Goal: Navigation & Orientation: Understand site structure

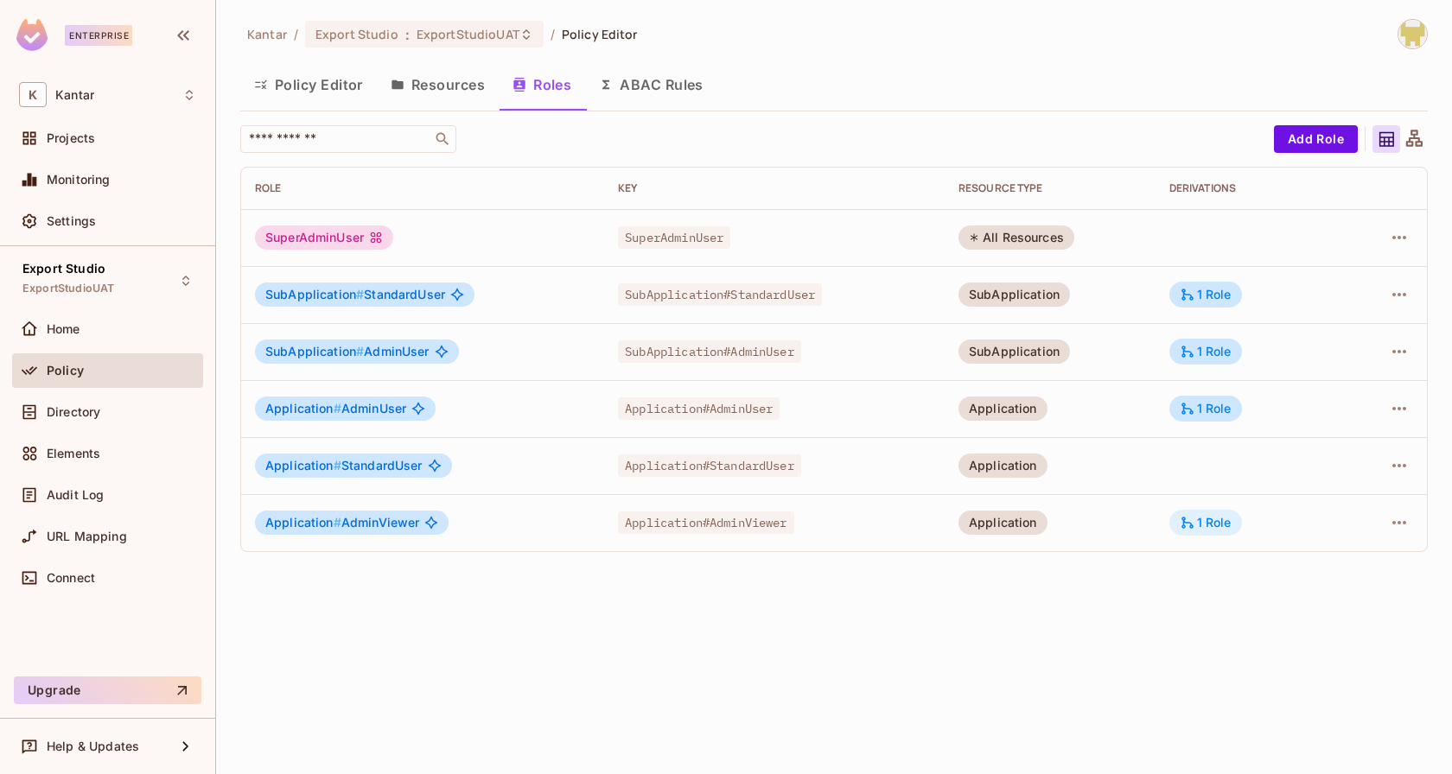
click at [1230, 526] on div "1 Role" at bounding box center [1205, 523] width 52 height 16
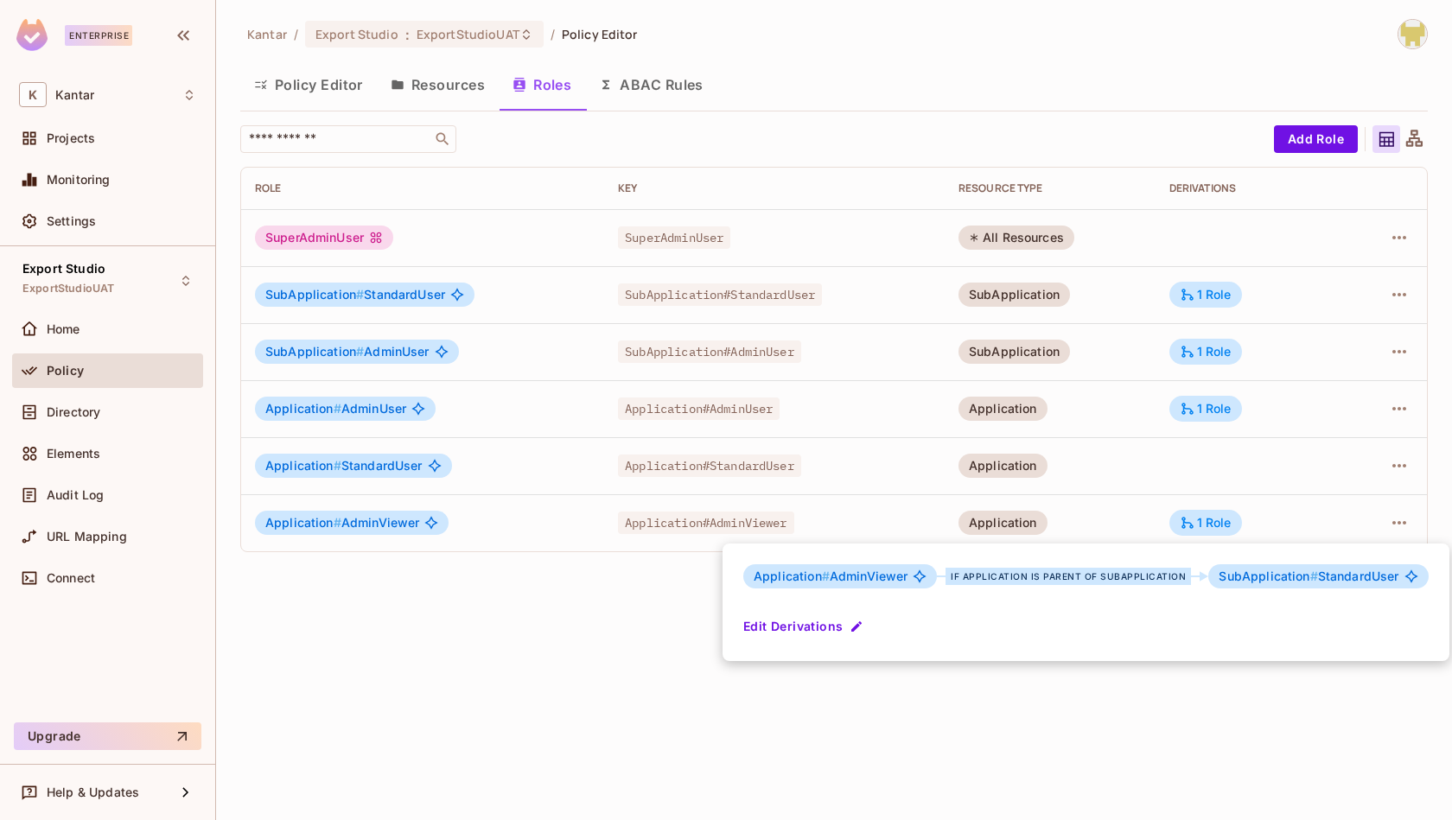
click at [887, 686] on div at bounding box center [726, 410] width 1452 height 820
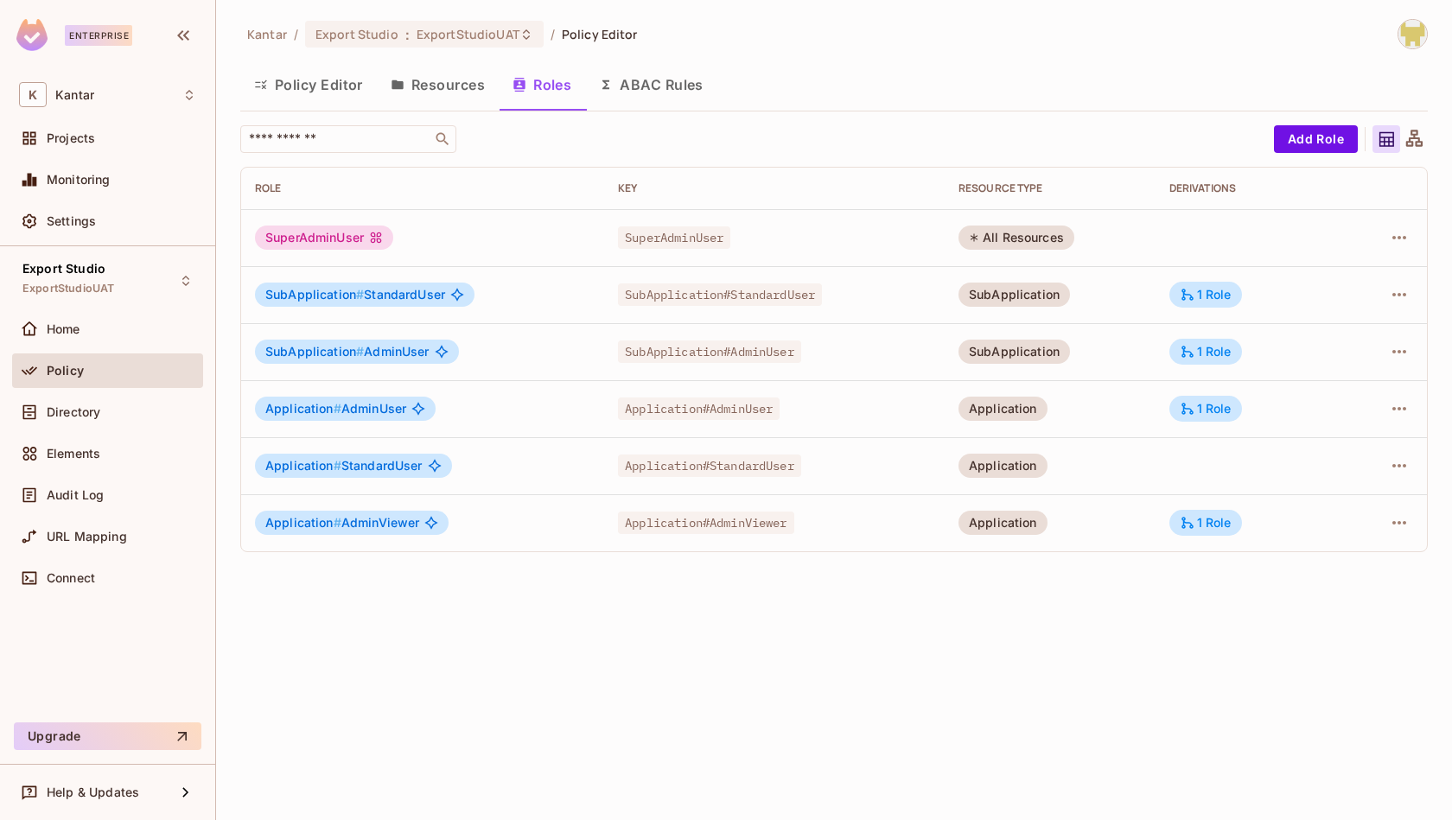
click at [1090, 600] on div "Kantar / Export Studio : ExportStudioUAT / Policy Editor Policy Editor Resource…" at bounding box center [834, 410] width 1236 height 820
click at [1223, 404] on div "1 Role" at bounding box center [1205, 409] width 52 height 16
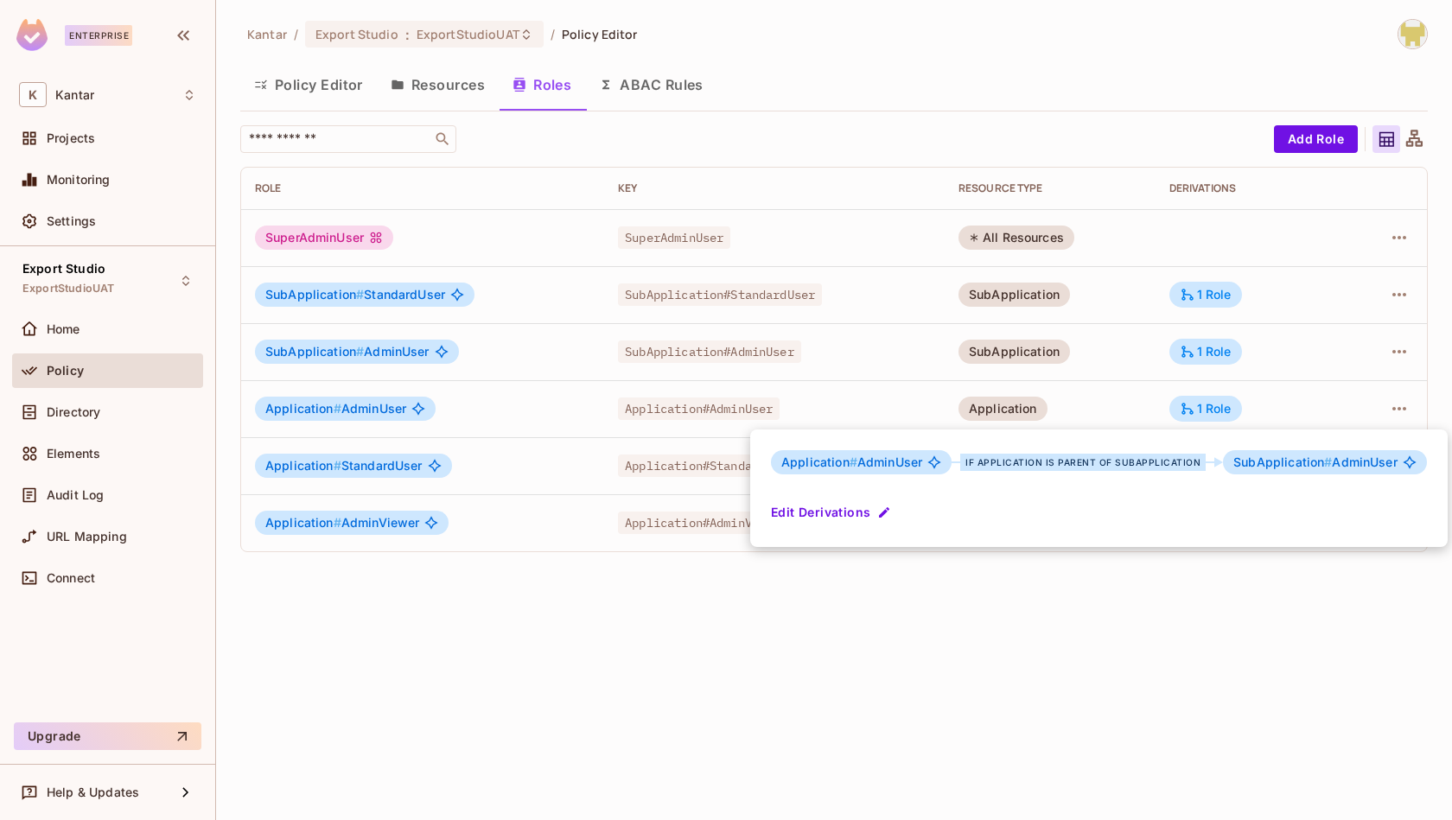
click at [1045, 646] on div at bounding box center [726, 410] width 1452 height 820
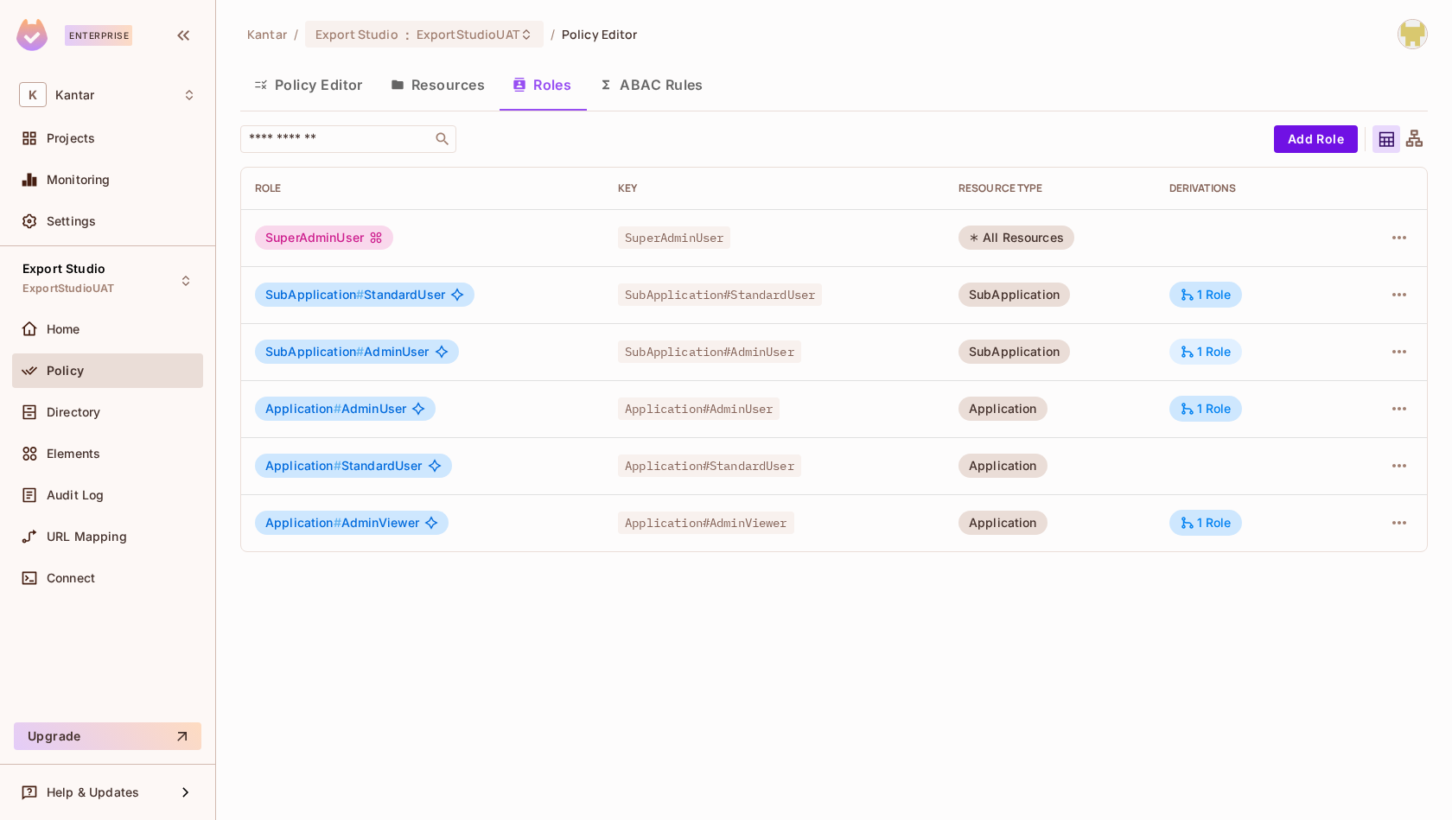
click at [1200, 354] on div "1 Role" at bounding box center [1205, 352] width 52 height 16
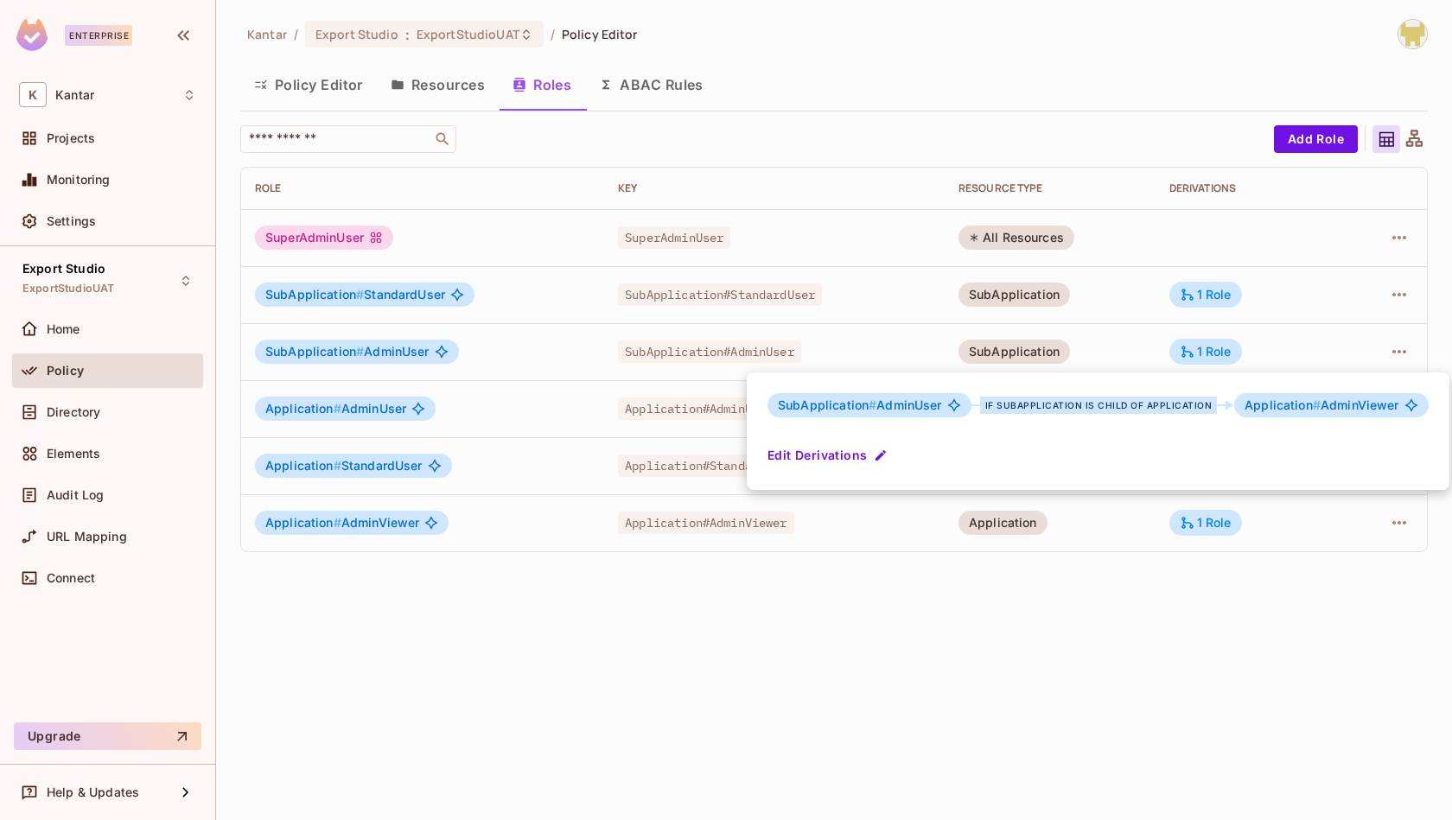
click at [1094, 618] on div at bounding box center [726, 410] width 1452 height 820
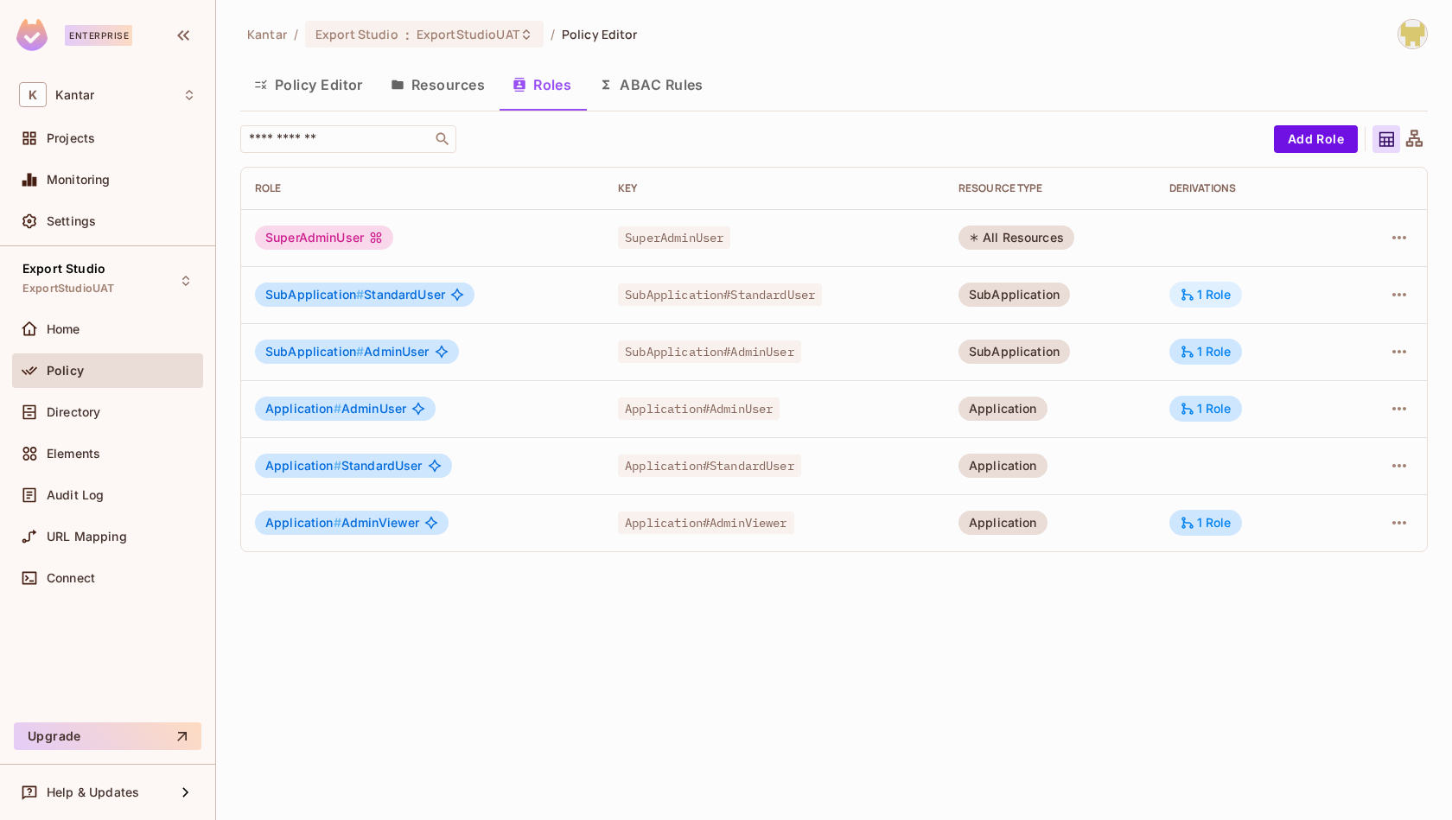
click at [1210, 293] on div "1 Role" at bounding box center [1205, 295] width 52 height 16
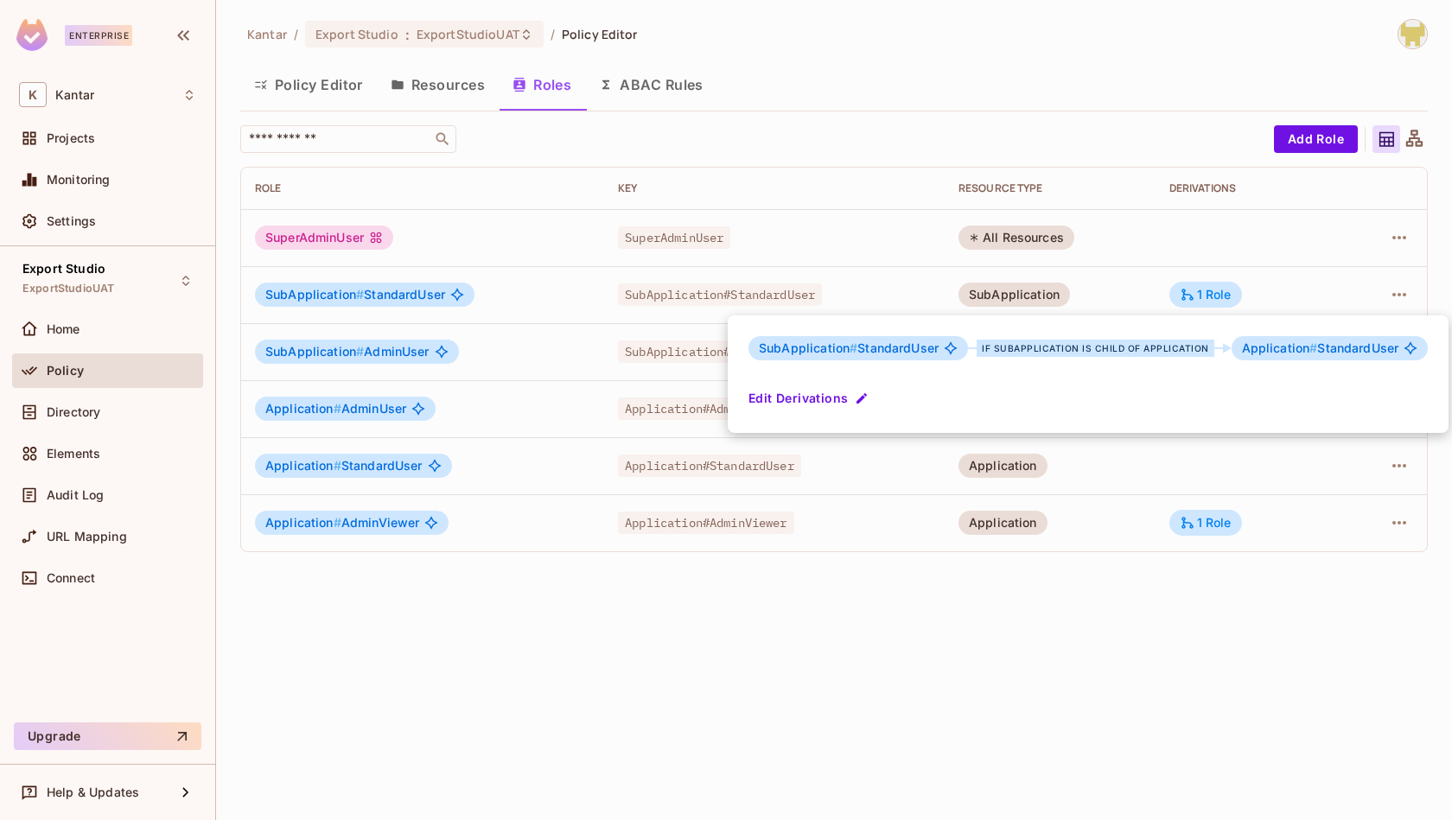
click at [1279, 674] on div at bounding box center [726, 410] width 1452 height 820
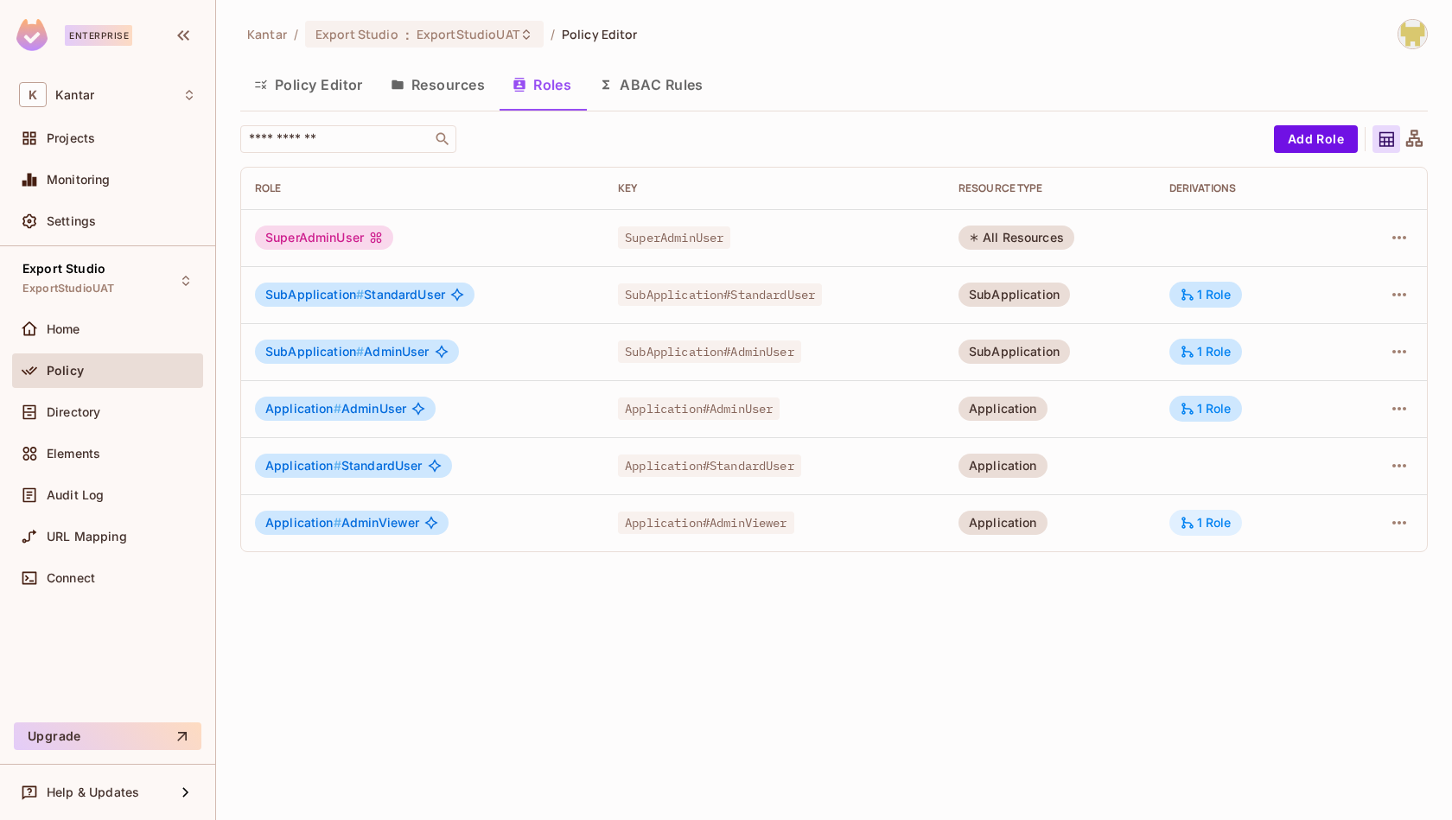
click at [1228, 531] on div "1 Role" at bounding box center [1205, 523] width 73 height 26
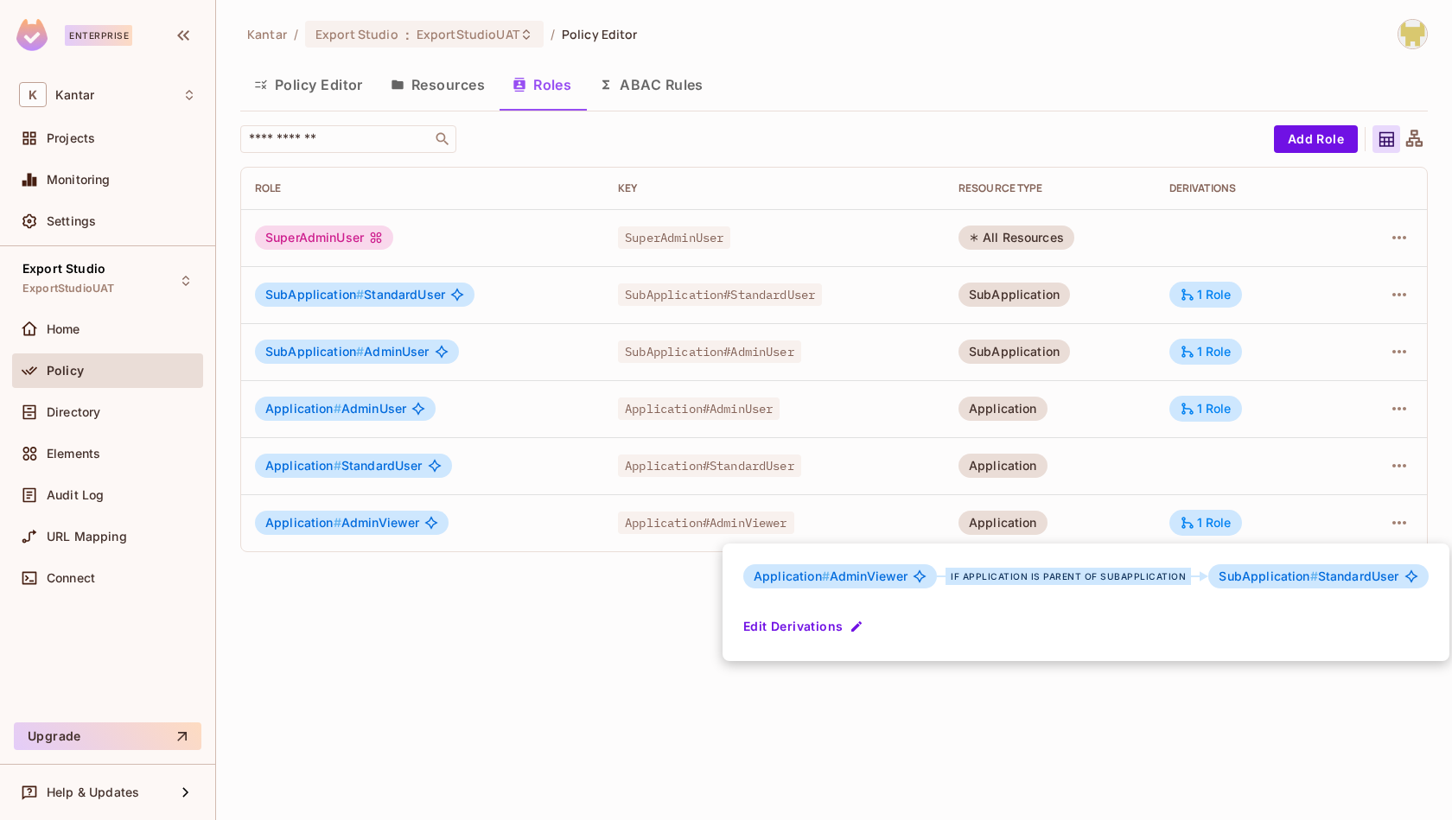
click at [944, 756] on div at bounding box center [726, 410] width 1452 height 820
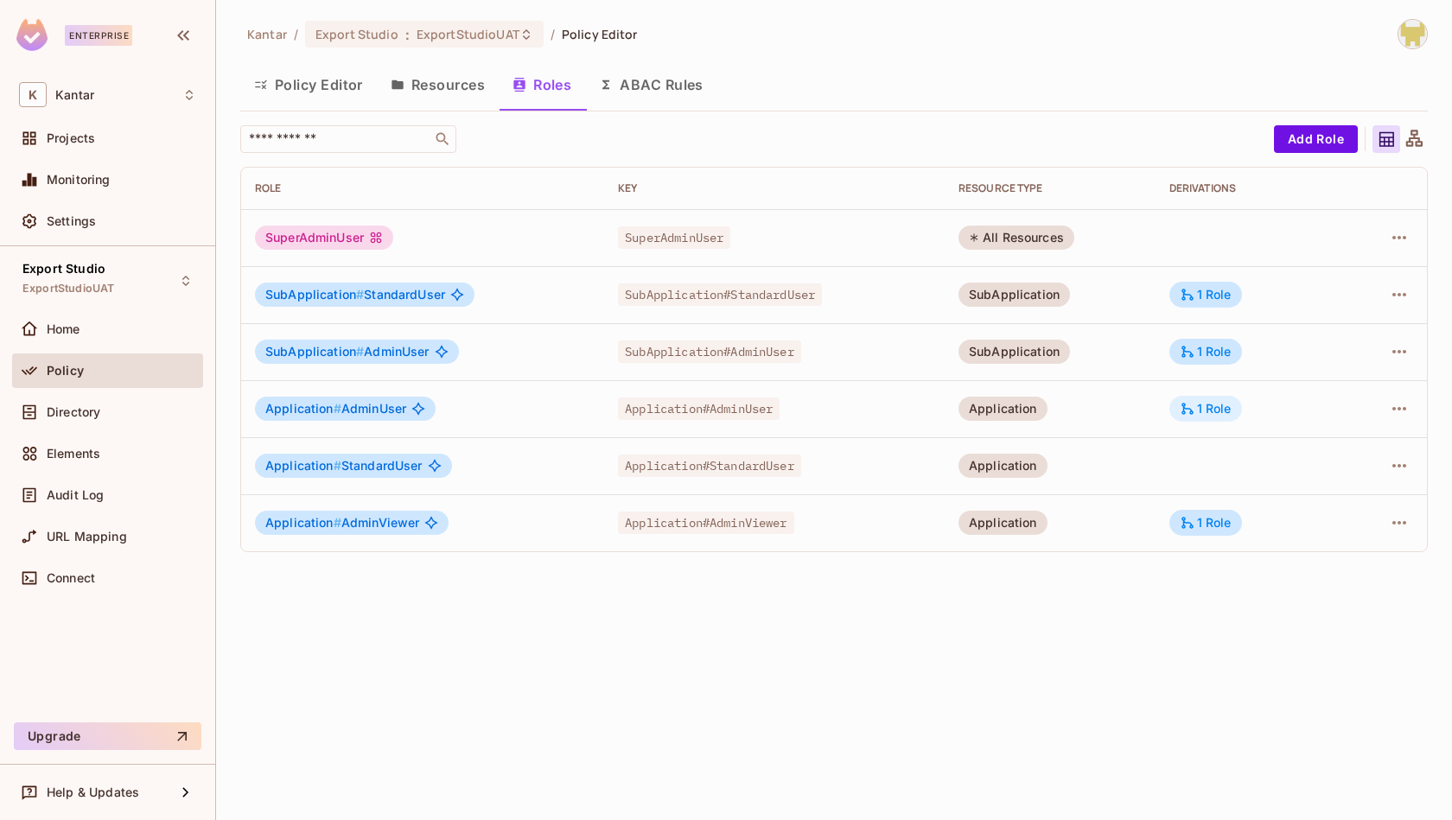
click at [1204, 411] on div "1 Role" at bounding box center [1205, 409] width 52 height 16
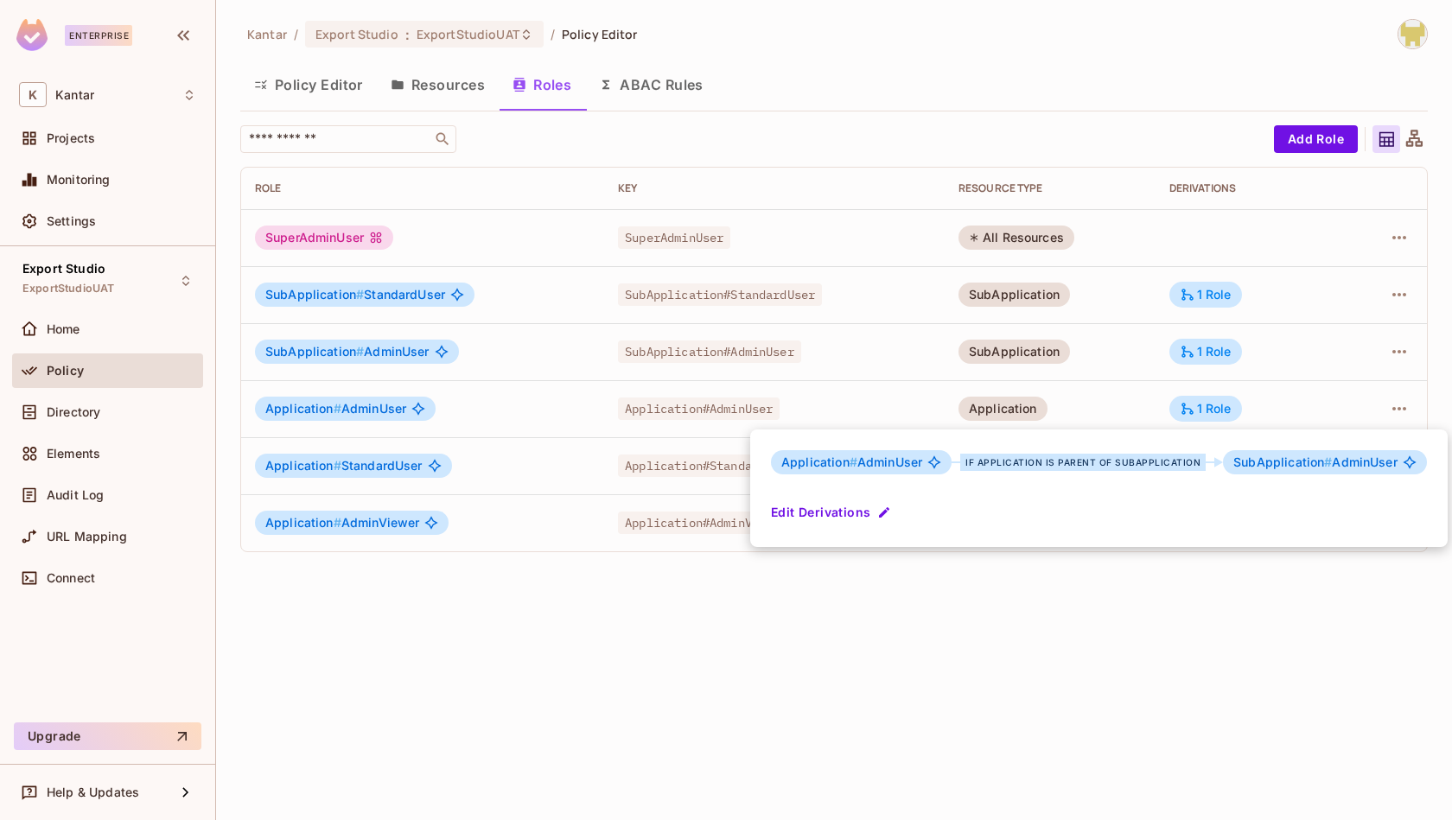
click at [1197, 619] on div at bounding box center [726, 410] width 1452 height 820
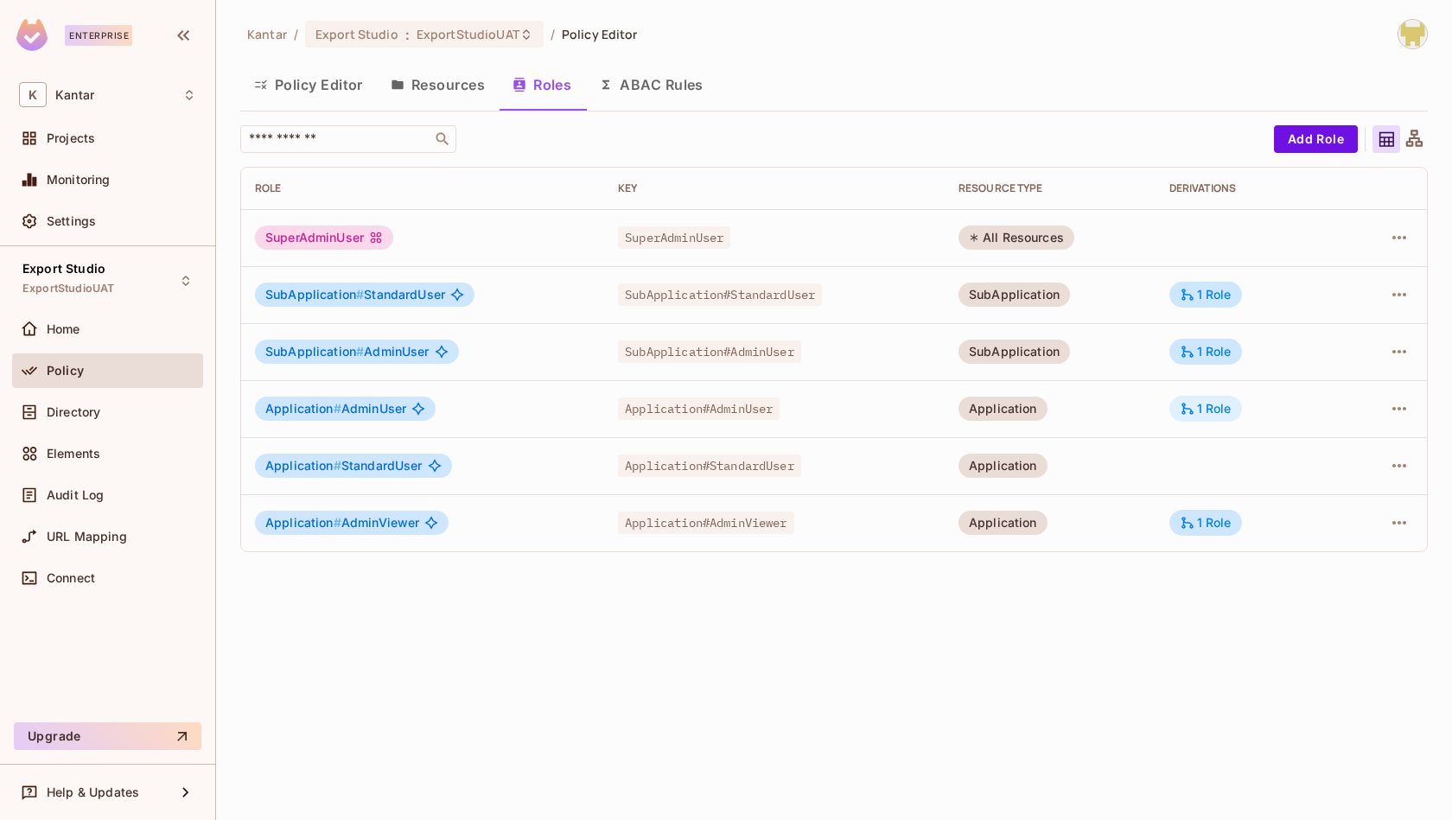
click at [1179, 409] on div "1 Role" at bounding box center [1205, 409] width 73 height 26
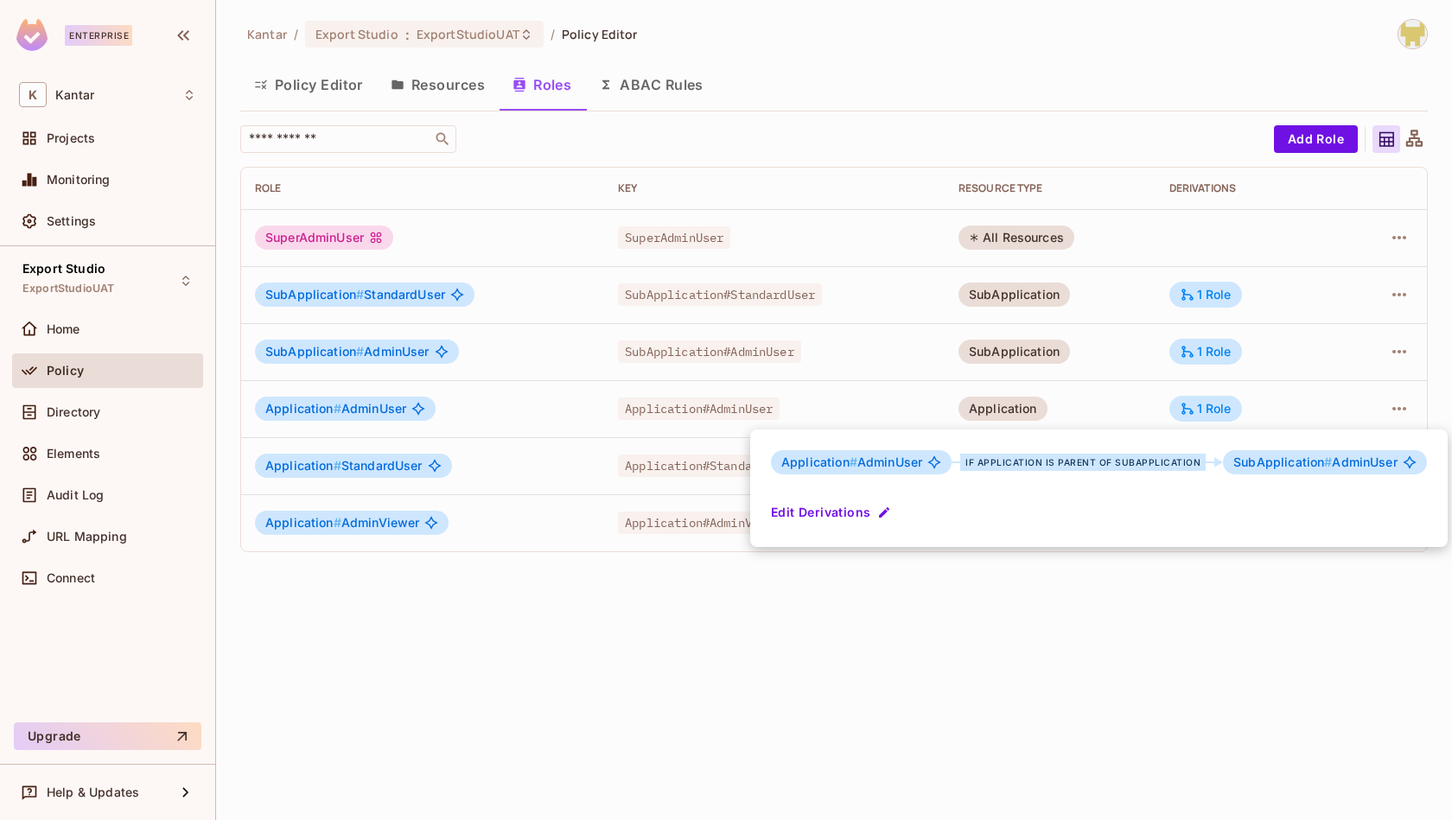
click at [1182, 623] on div at bounding box center [726, 410] width 1452 height 820
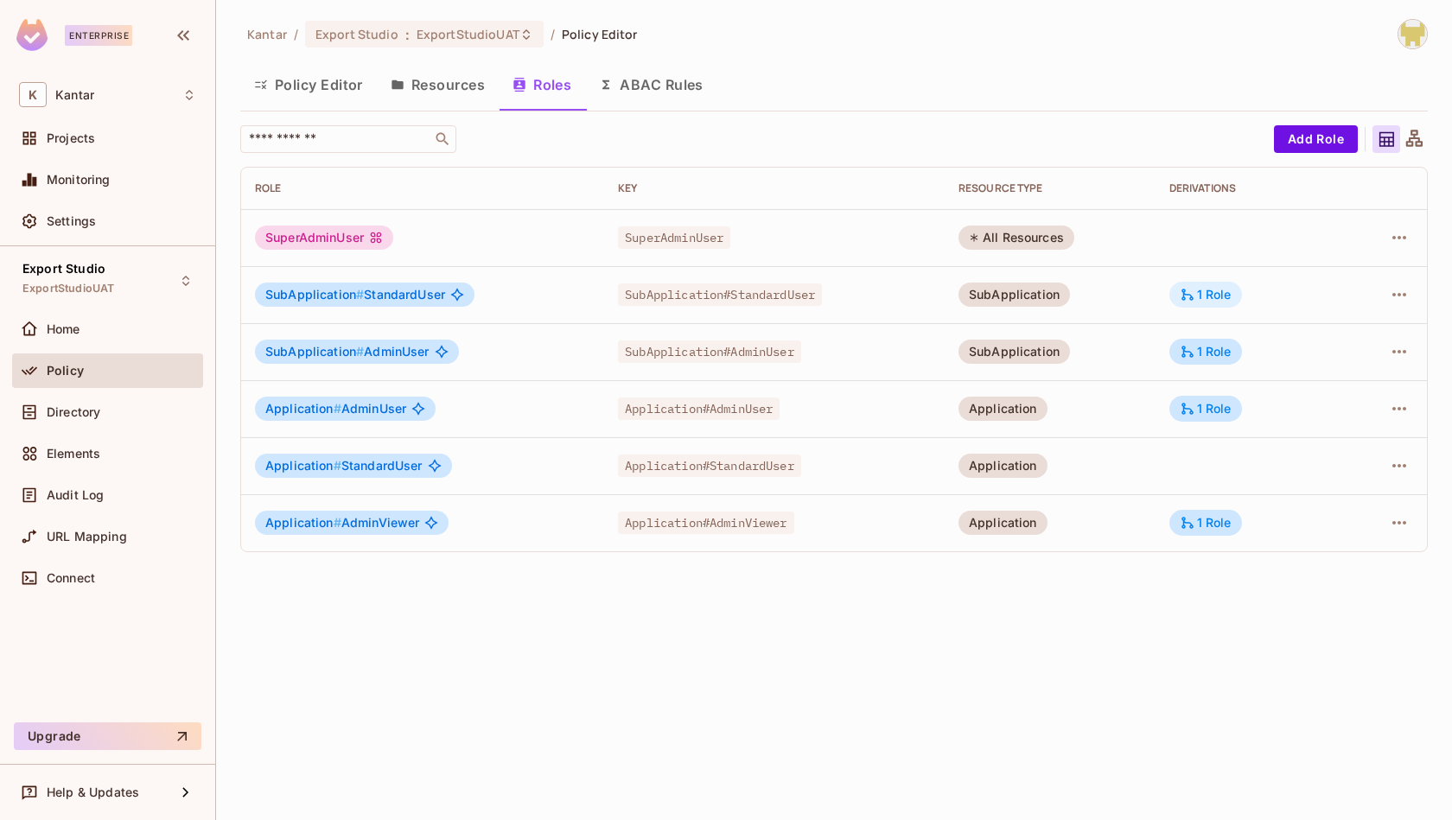
click at [1218, 296] on div "1 Role" at bounding box center [1205, 295] width 52 height 16
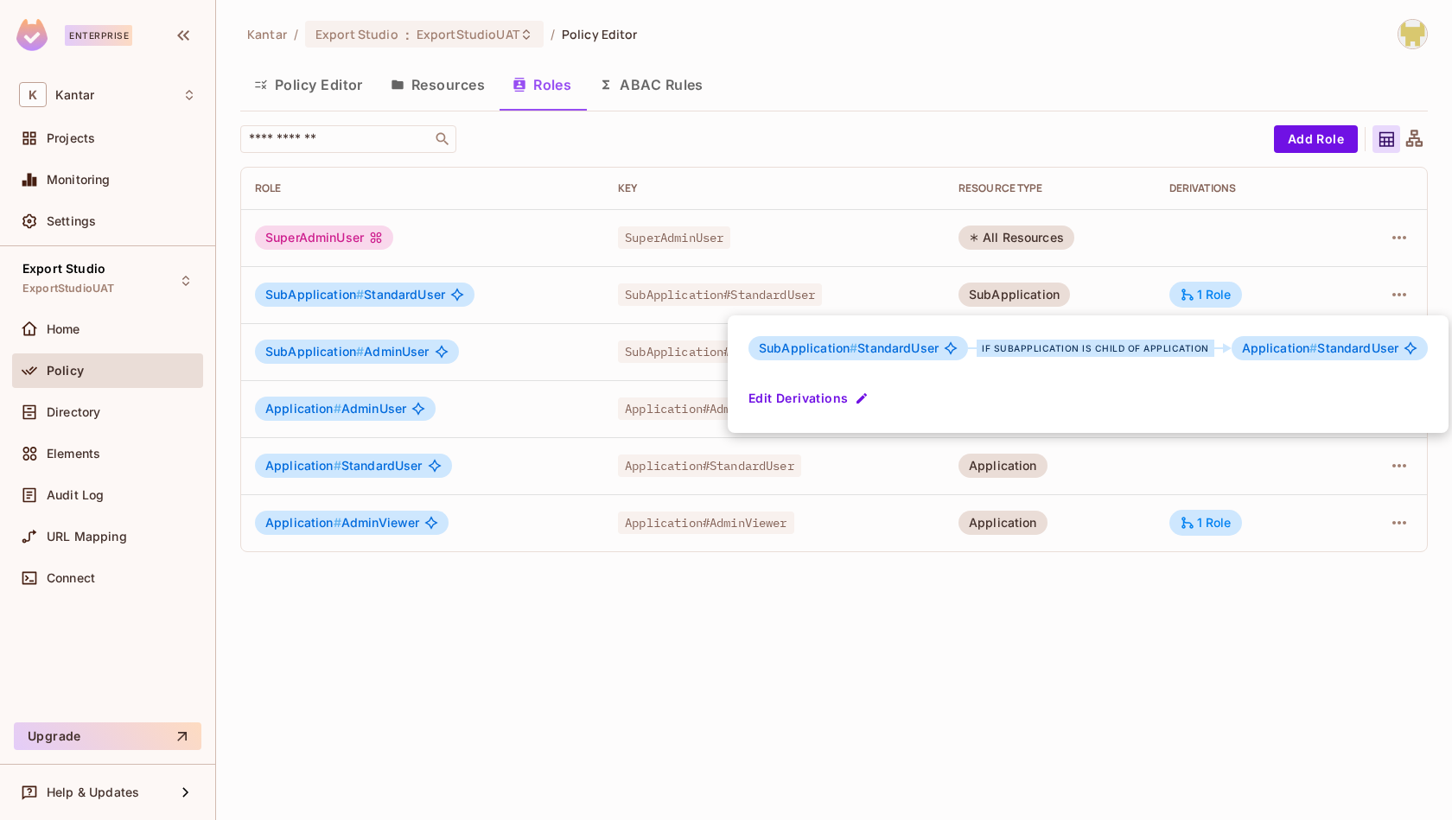
click at [1121, 652] on div at bounding box center [726, 410] width 1452 height 820
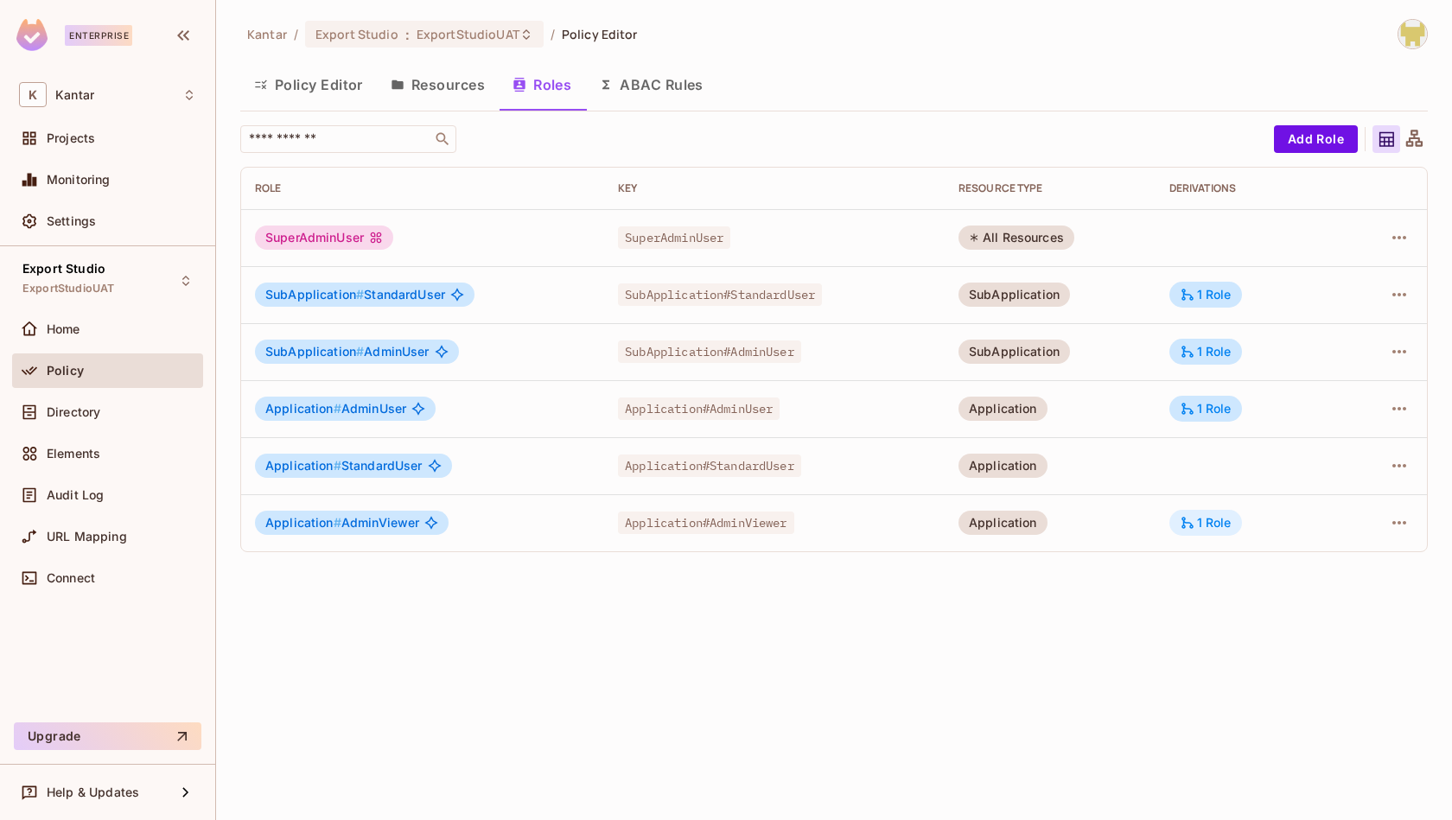
click at [1200, 521] on div "1 Role" at bounding box center [1205, 523] width 52 height 16
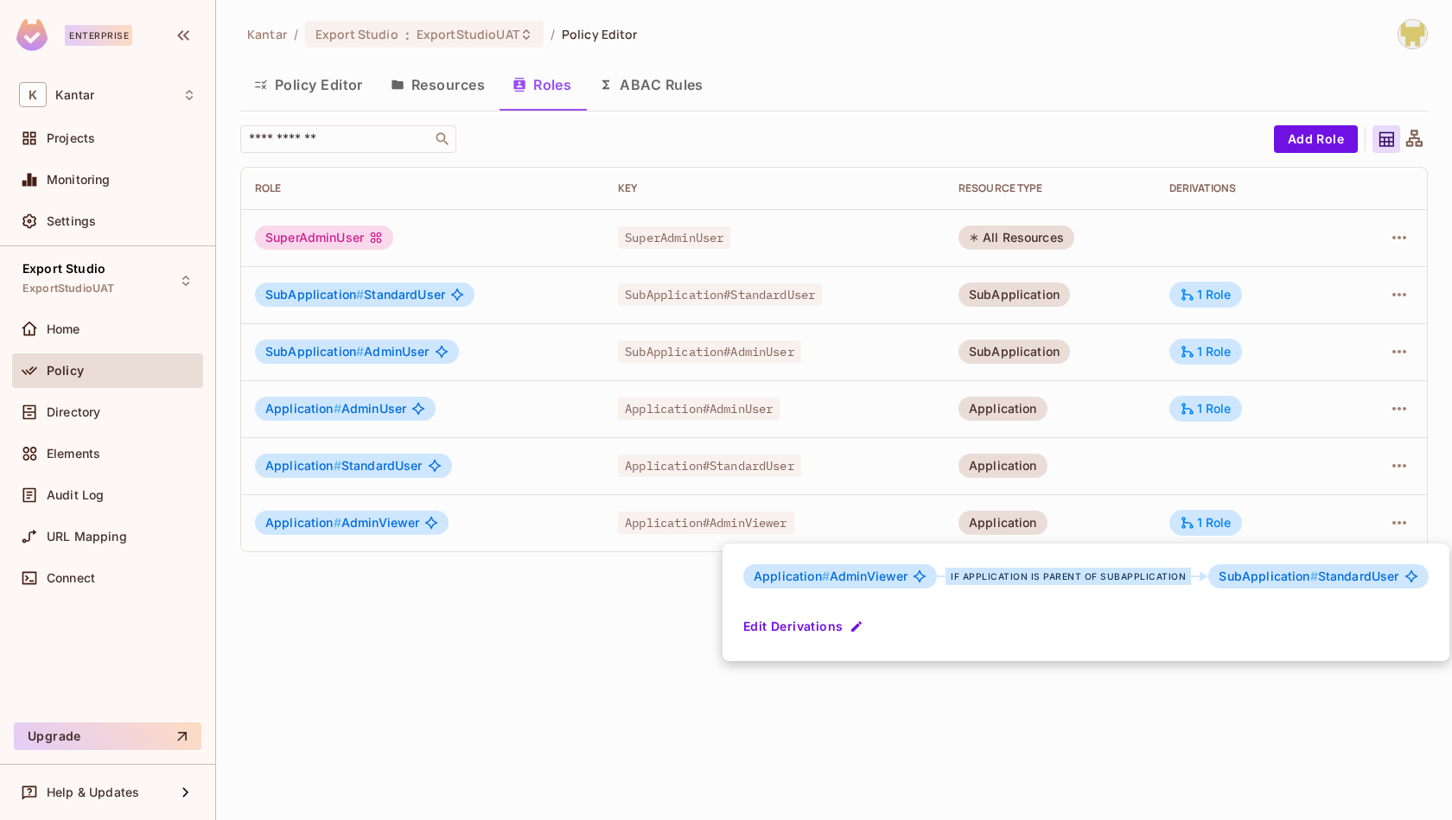
click at [1231, 731] on div at bounding box center [726, 410] width 1452 height 820
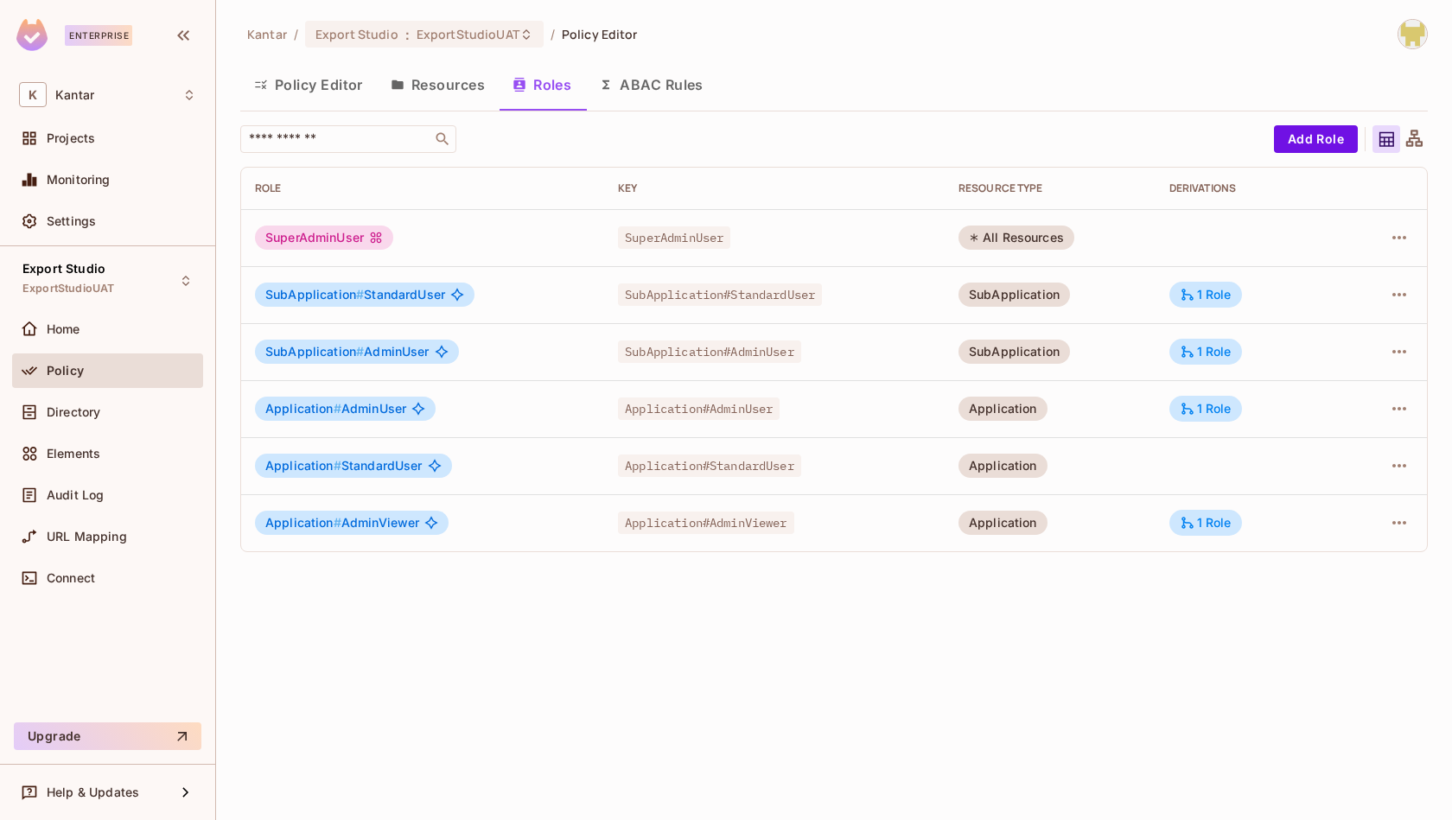
click at [1161, 56] on div "Kantar / Export Studio : ExportStudioUAT / Policy Editor Policy Editor Resource…" at bounding box center [833, 292] width 1187 height 547
click at [729, 119] on div "Kantar / Export Studio : ExportStudioUAT / Policy Editor Policy Editor Resource…" at bounding box center [833, 292] width 1187 height 547
click at [665, 87] on button "ABAC Rules" at bounding box center [651, 84] width 132 height 43
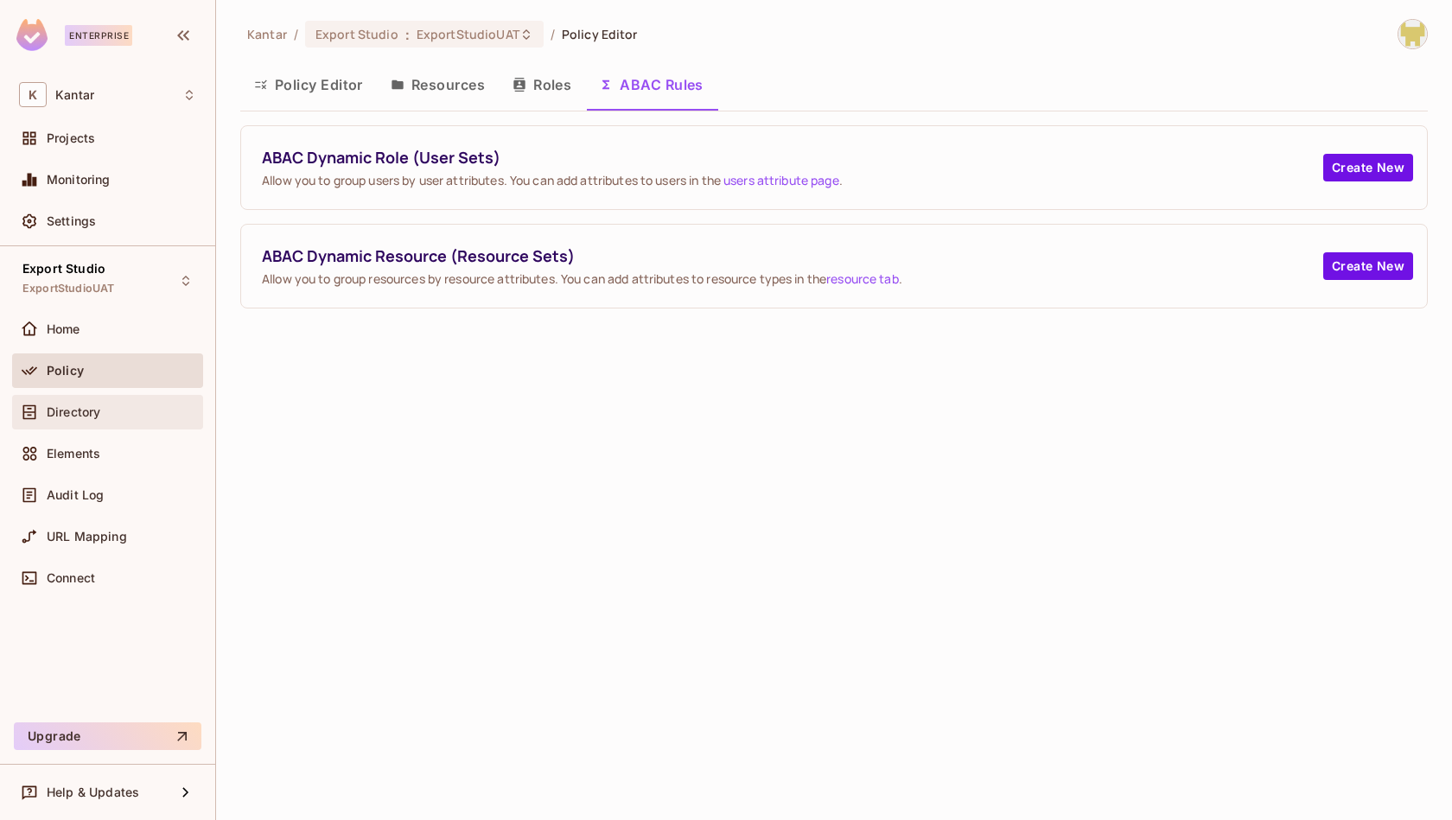
click at [156, 402] on div "Directory" at bounding box center [107, 412] width 177 height 21
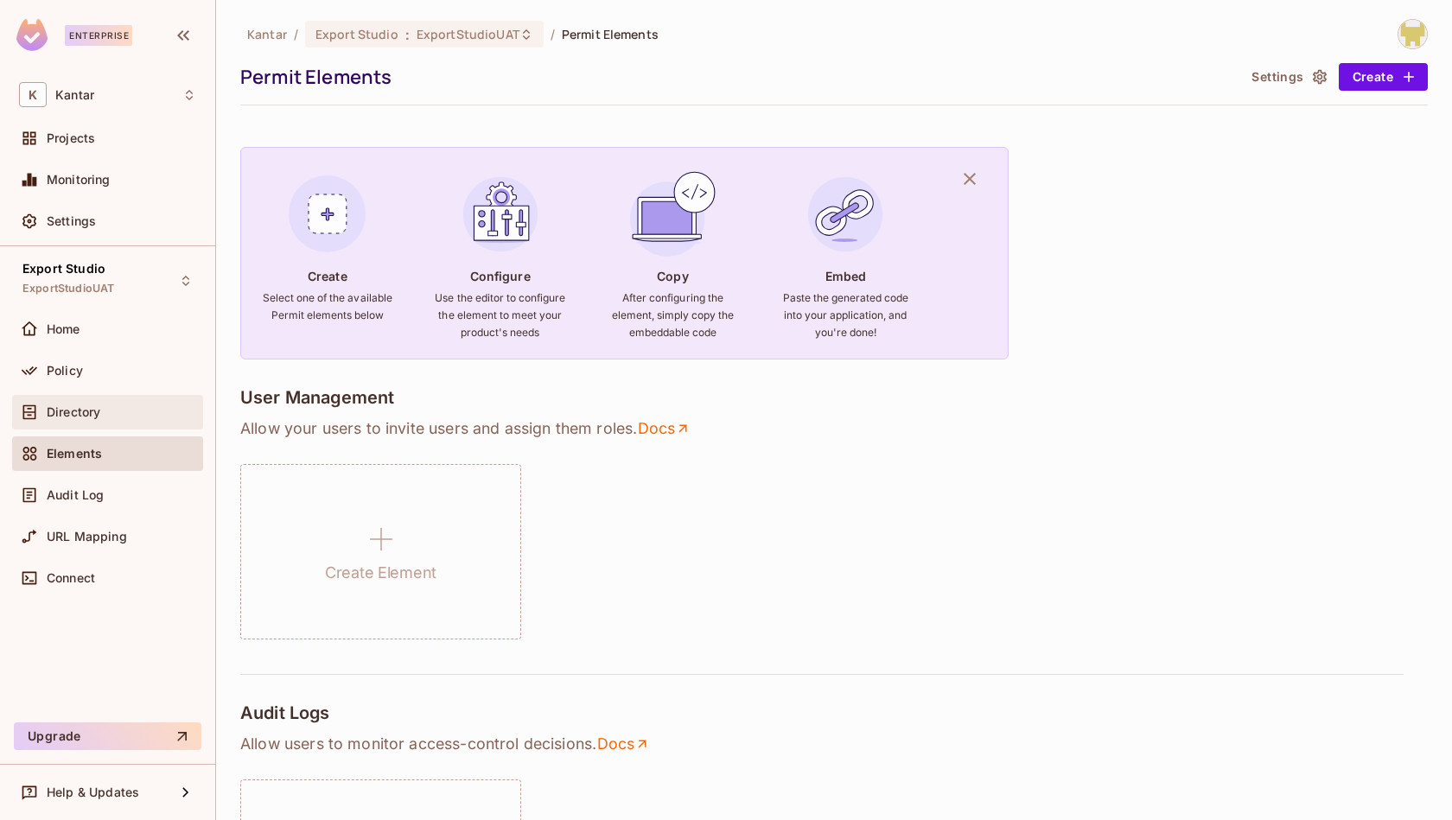
click at [105, 423] on div "Directory" at bounding box center [107, 412] width 191 height 35
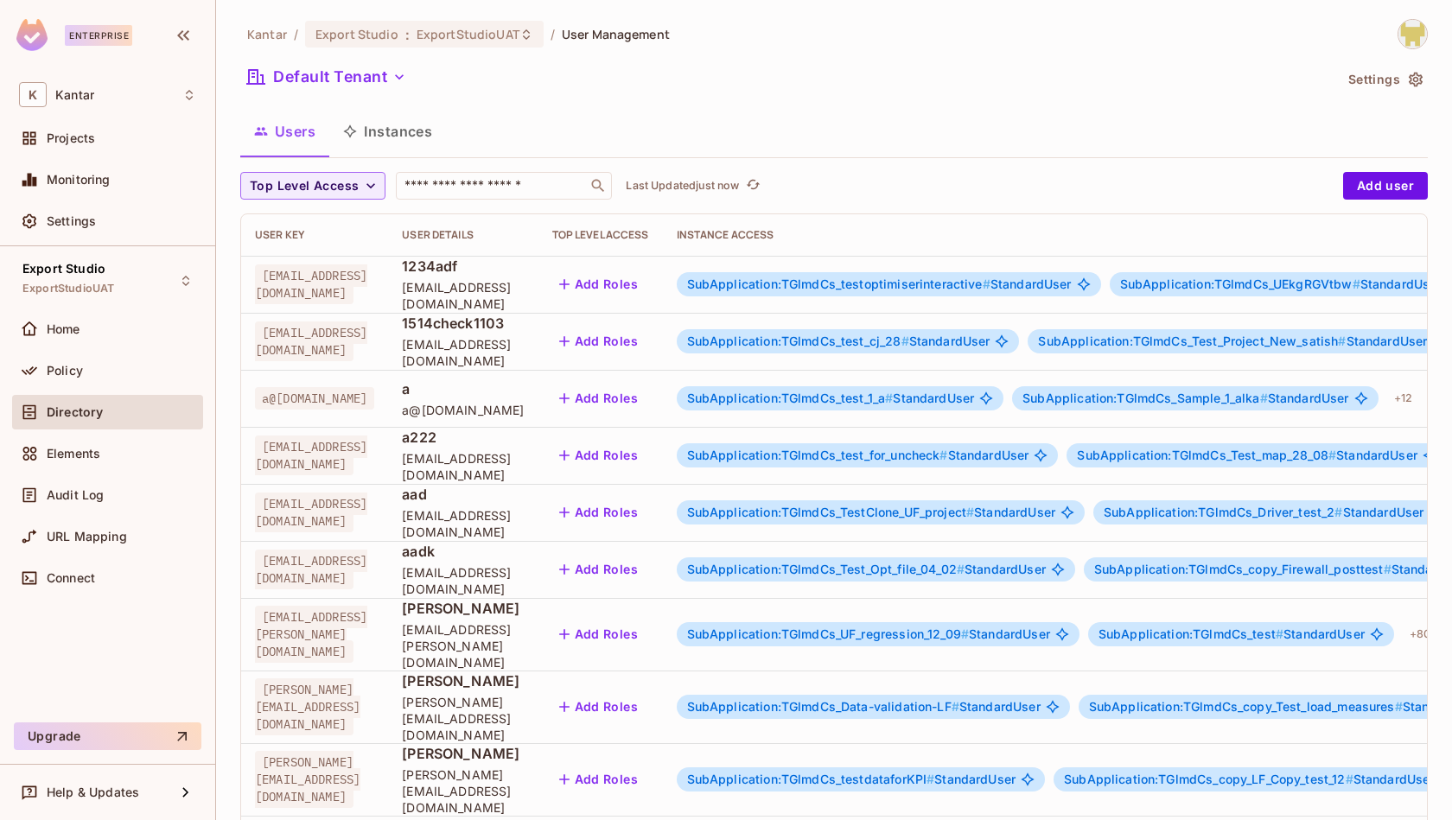
click at [395, 135] on button "Instances" at bounding box center [387, 131] width 117 height 43
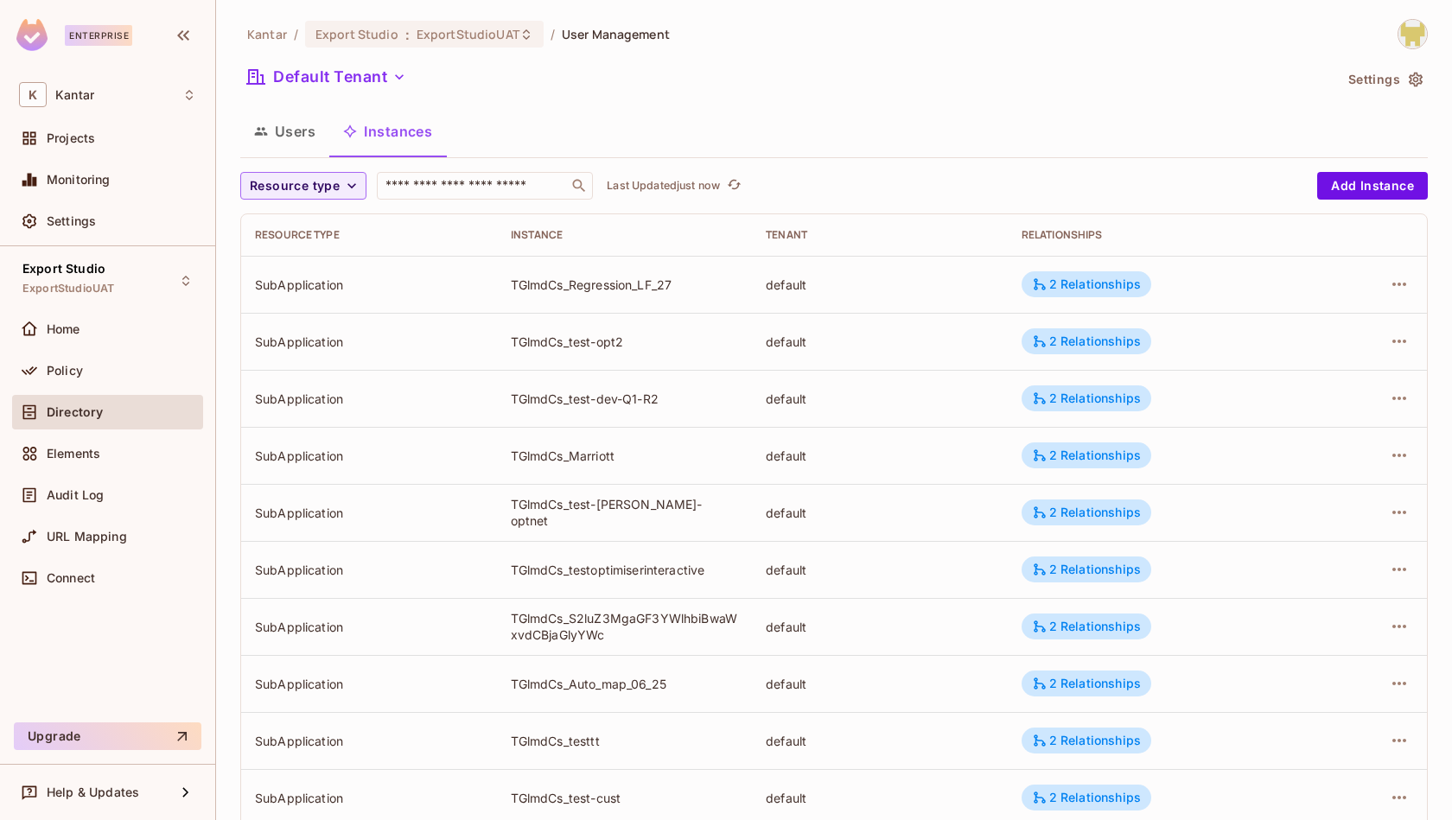
click at [290, 131] on button "Users" at bounding box center [284, 131] width 89 height 43
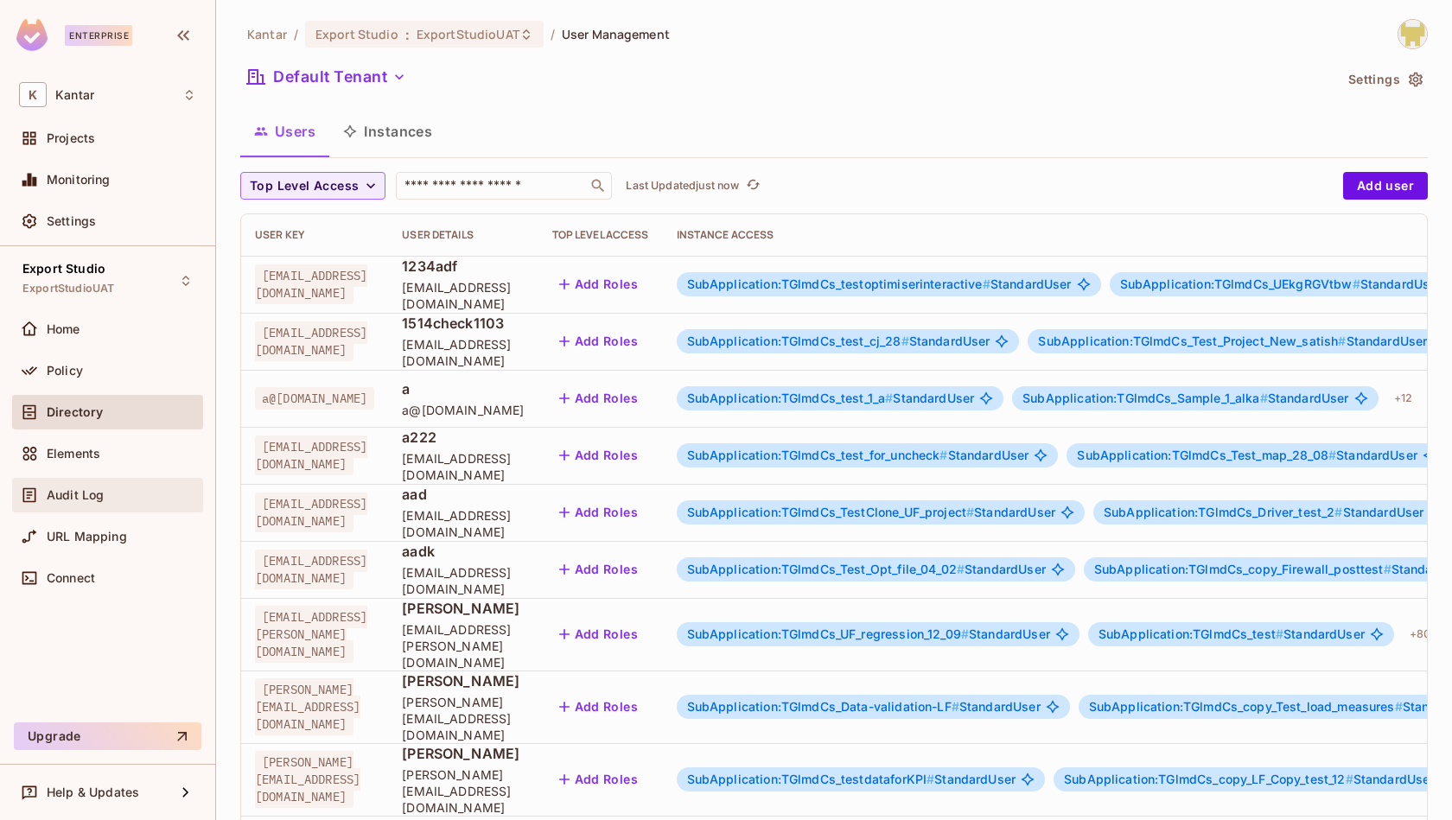
click at [125, 496] on div "Audit Log" at bounding box center [121, 495] width 149 height 14
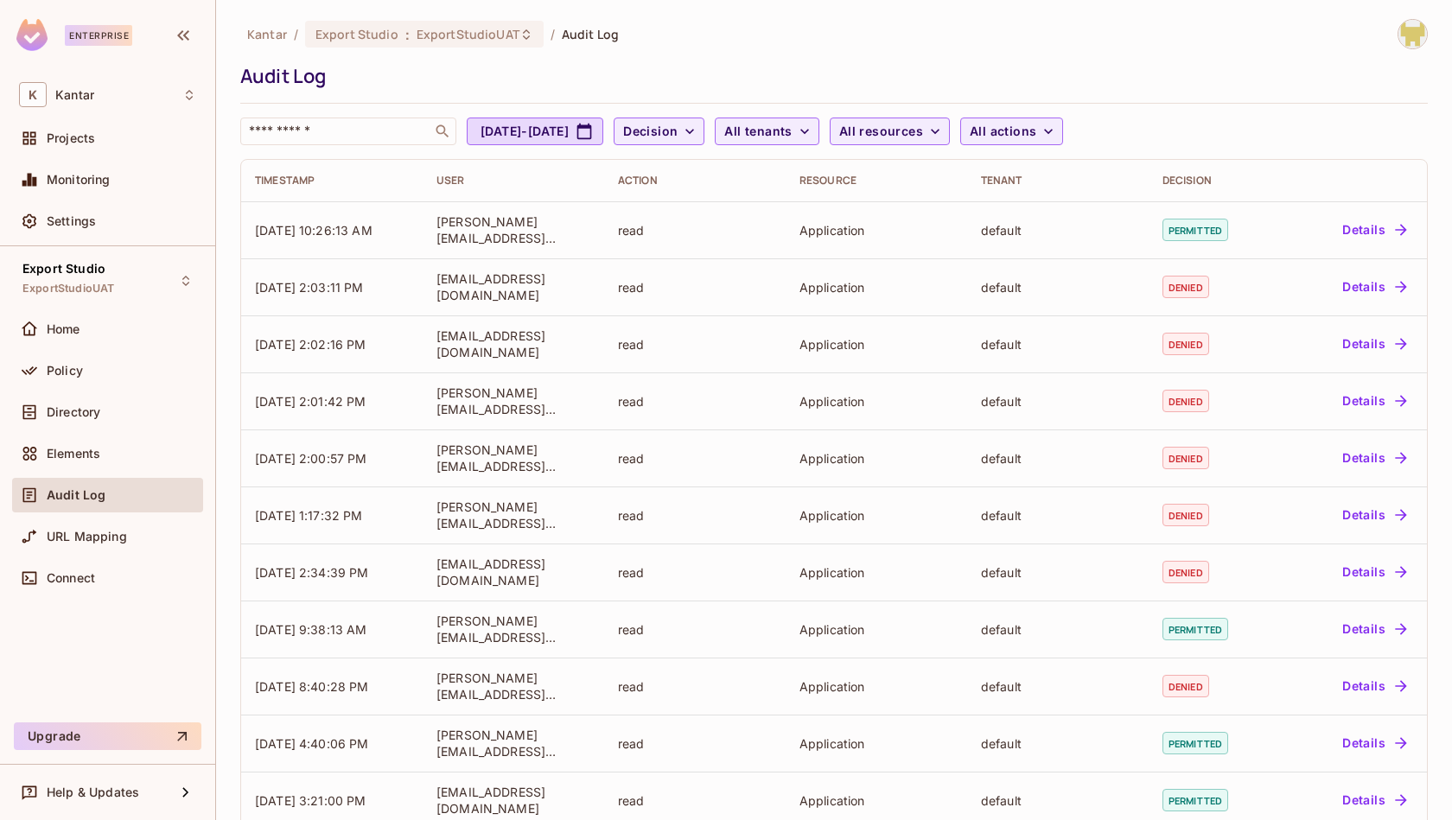
click at [755, 64] on div "Audit Log" at bounding box center [829, 76] width 1179 height 26
click at [948, 75] on div "Audit Log" at bounding box center [829, 76] width 1179 height 26
